Goal: Information Seeking & Learning: Learn about a topic

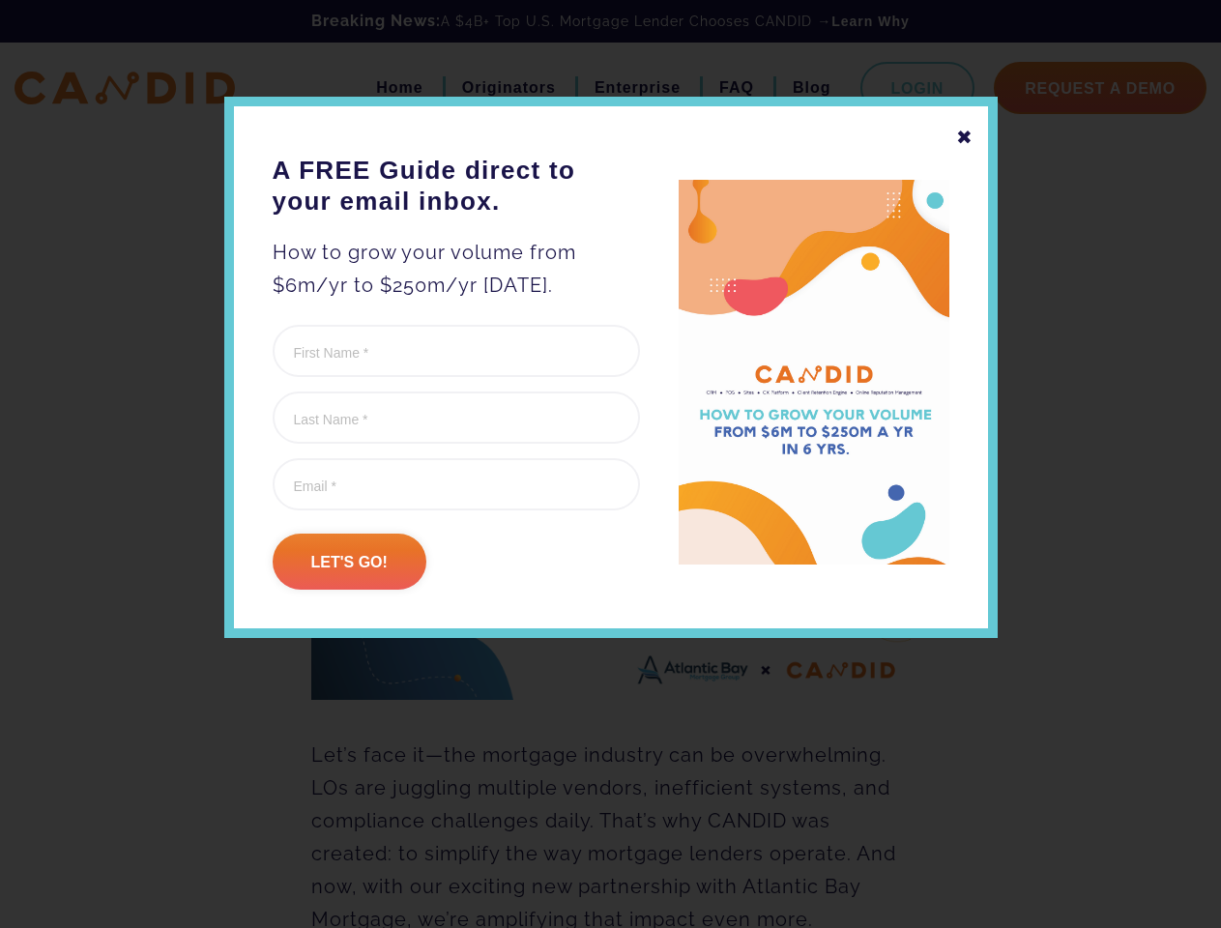
click at [610, 512] on form "Comments This field is for validation purposes and should be left unchanged. Fi…" at bounding box center [456, 457] width 367 height 265
click at [964, 137] on div "✖" at bounding box center [964, 137] width 17 height 33
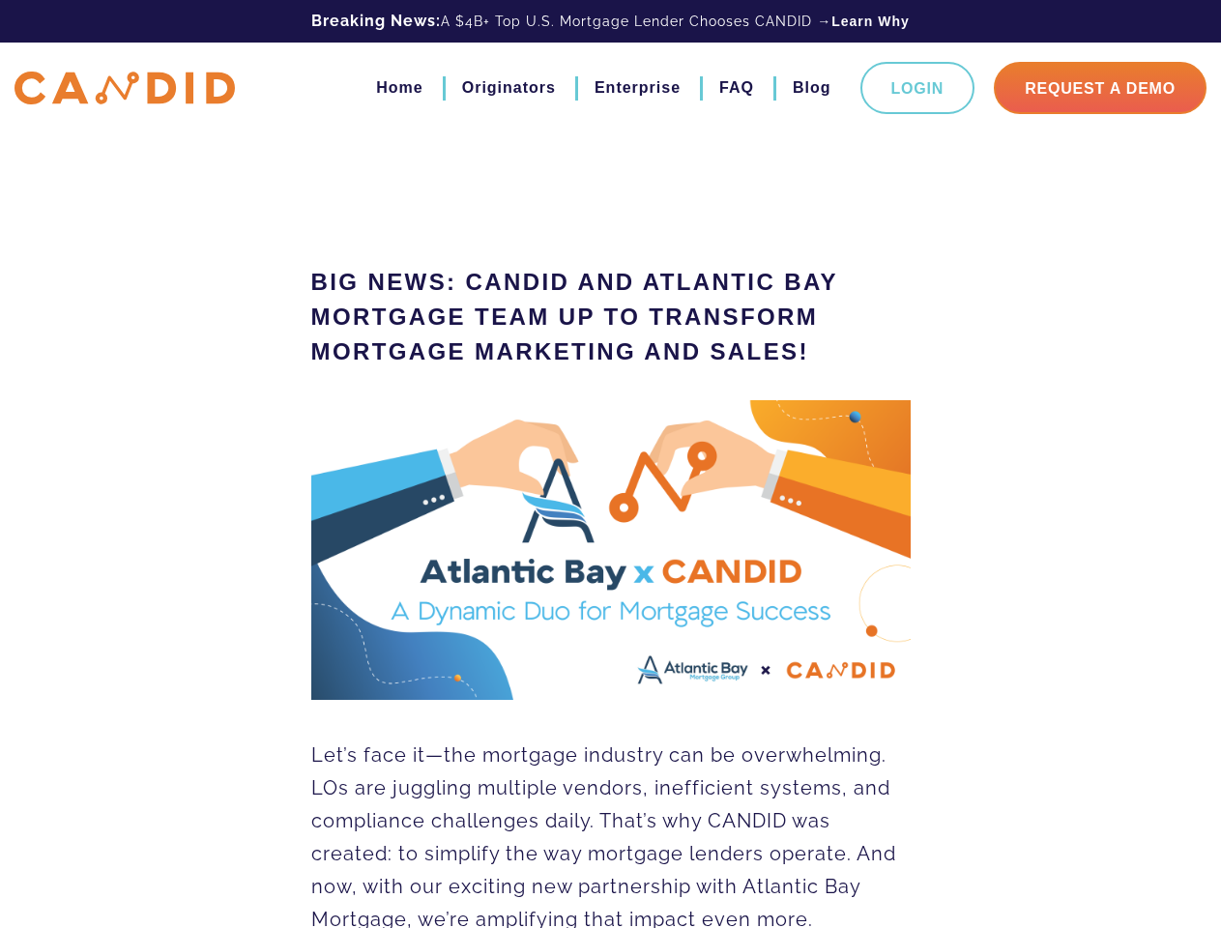
click at [349, 562] on img at bounding box center [611, 550] width 600 height 300
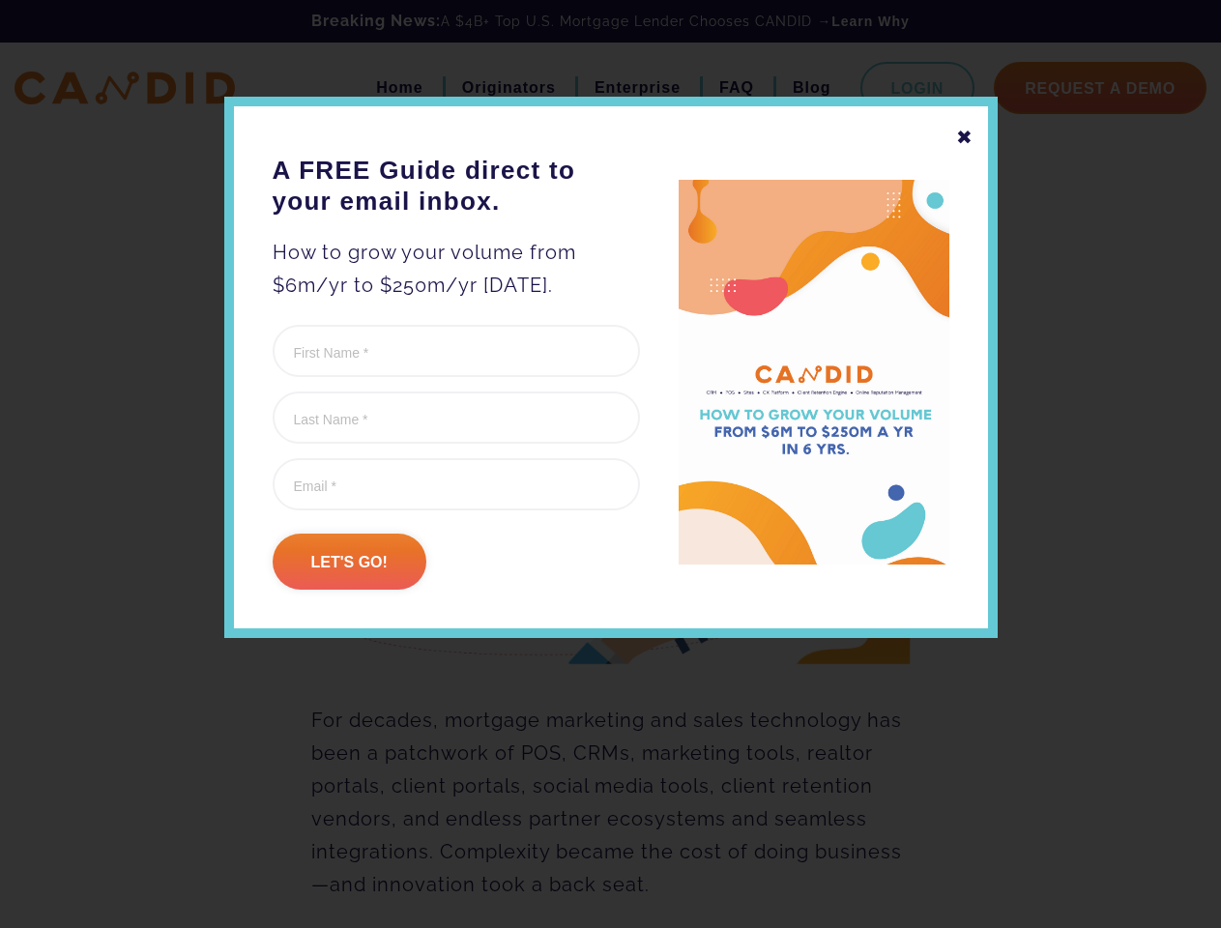
click at [610, 512] on form "Instagram This field is for validation purposes and should be left unchanged. F…" at bounding box center [456, 457] width 367 height 265
click at [964, 137] on div "✖" at bounding box center [964, 137] width 17 height 33
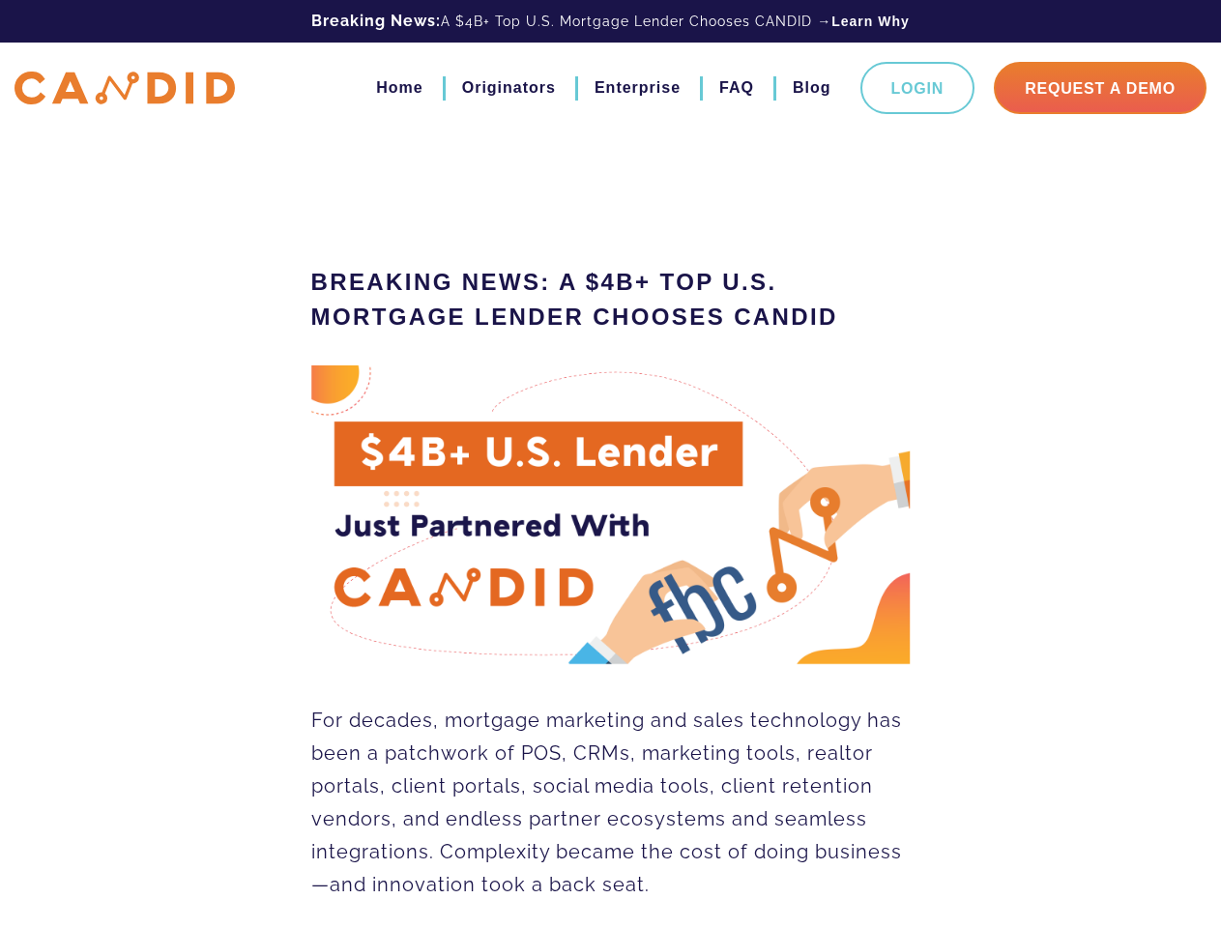
click at [349, 562] on img at bounding box center [611, 516] width 600 height 300
